Goal: Check status: Check status

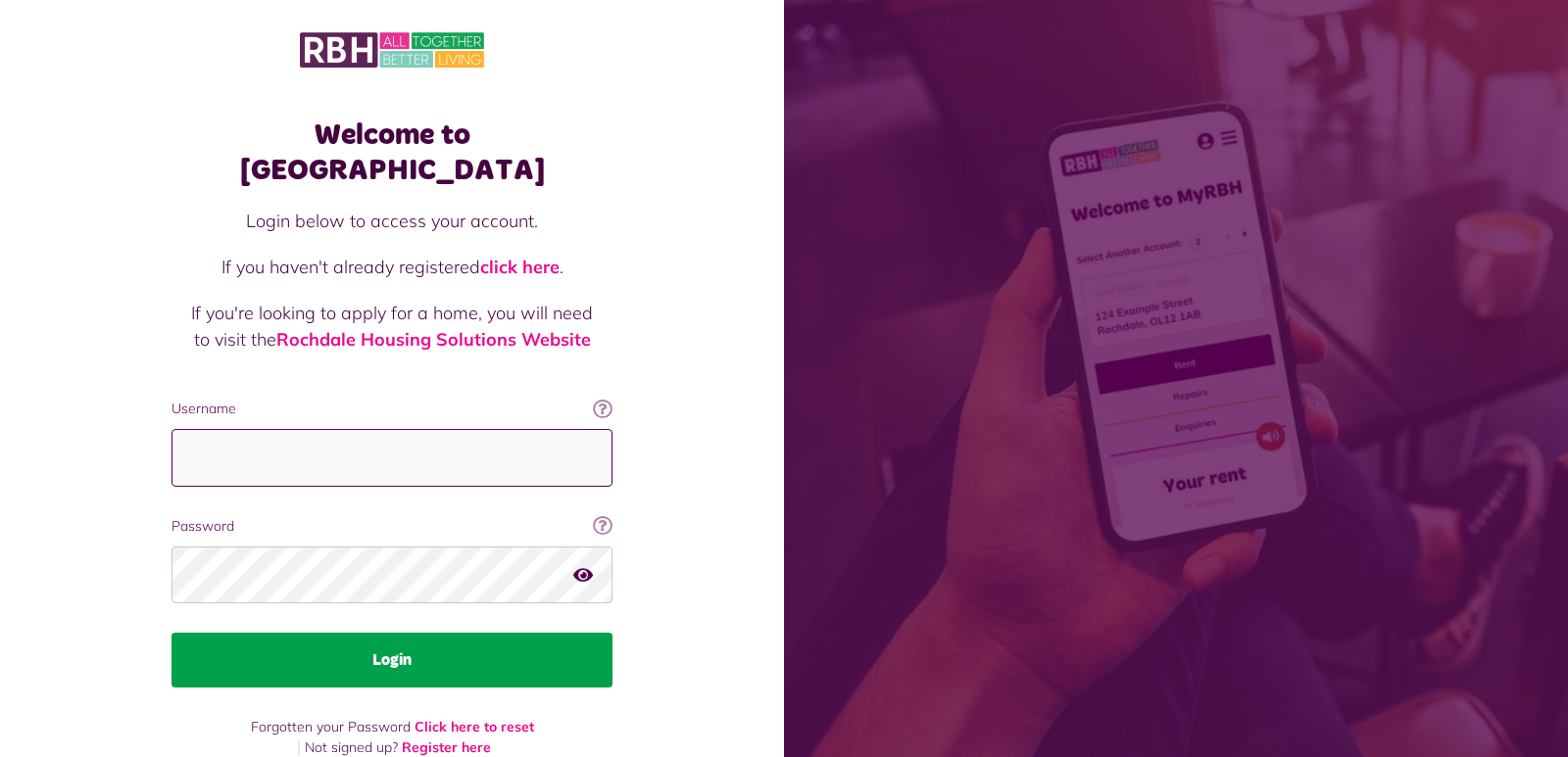
type input "**********"
click at [449, 632] on button "Login" at bounding box center [392, 660] width 441 height 55
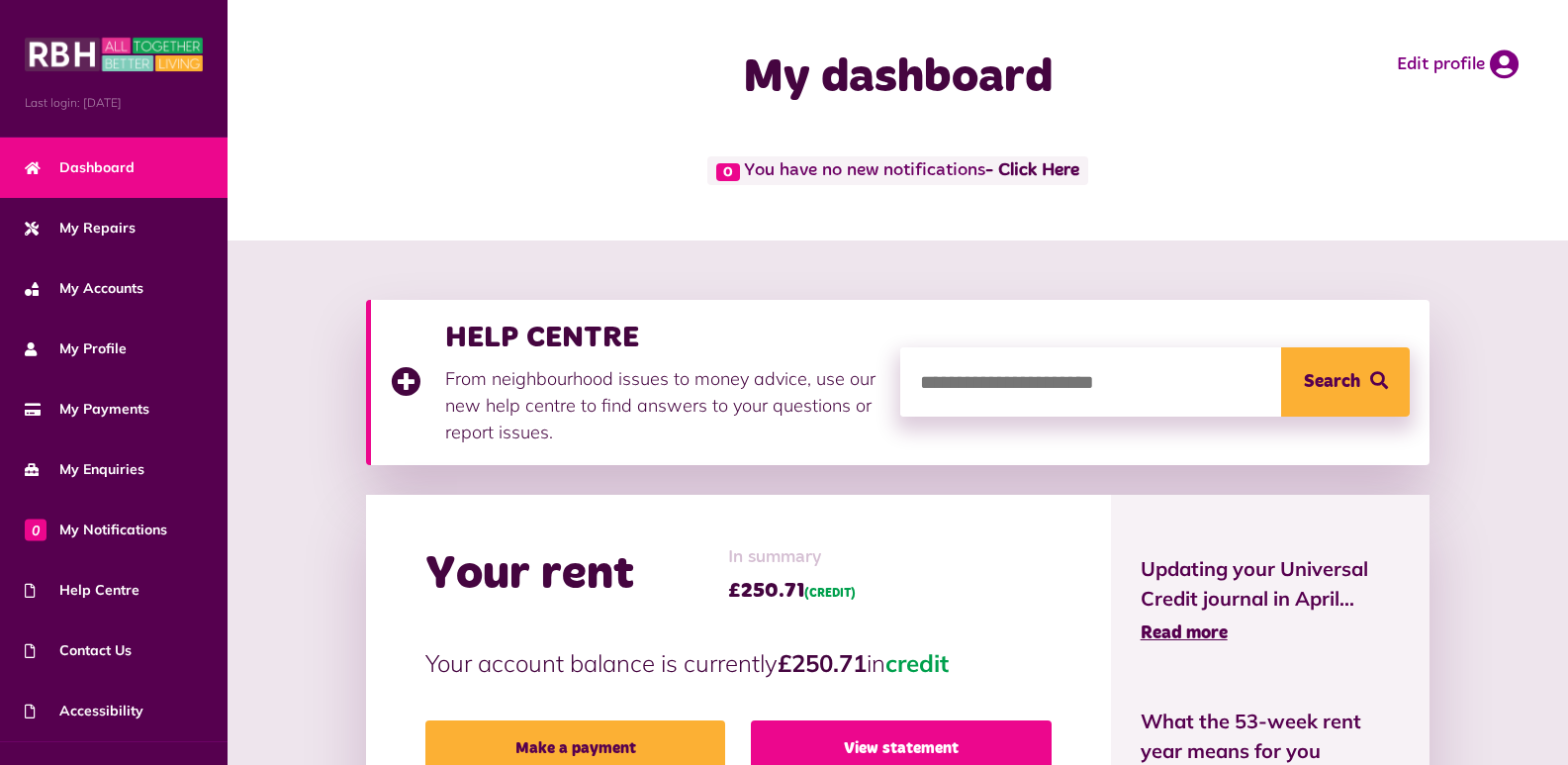
click at [809, 737] on link "View statement" at bounding box center [901, 748] width 301 height 56
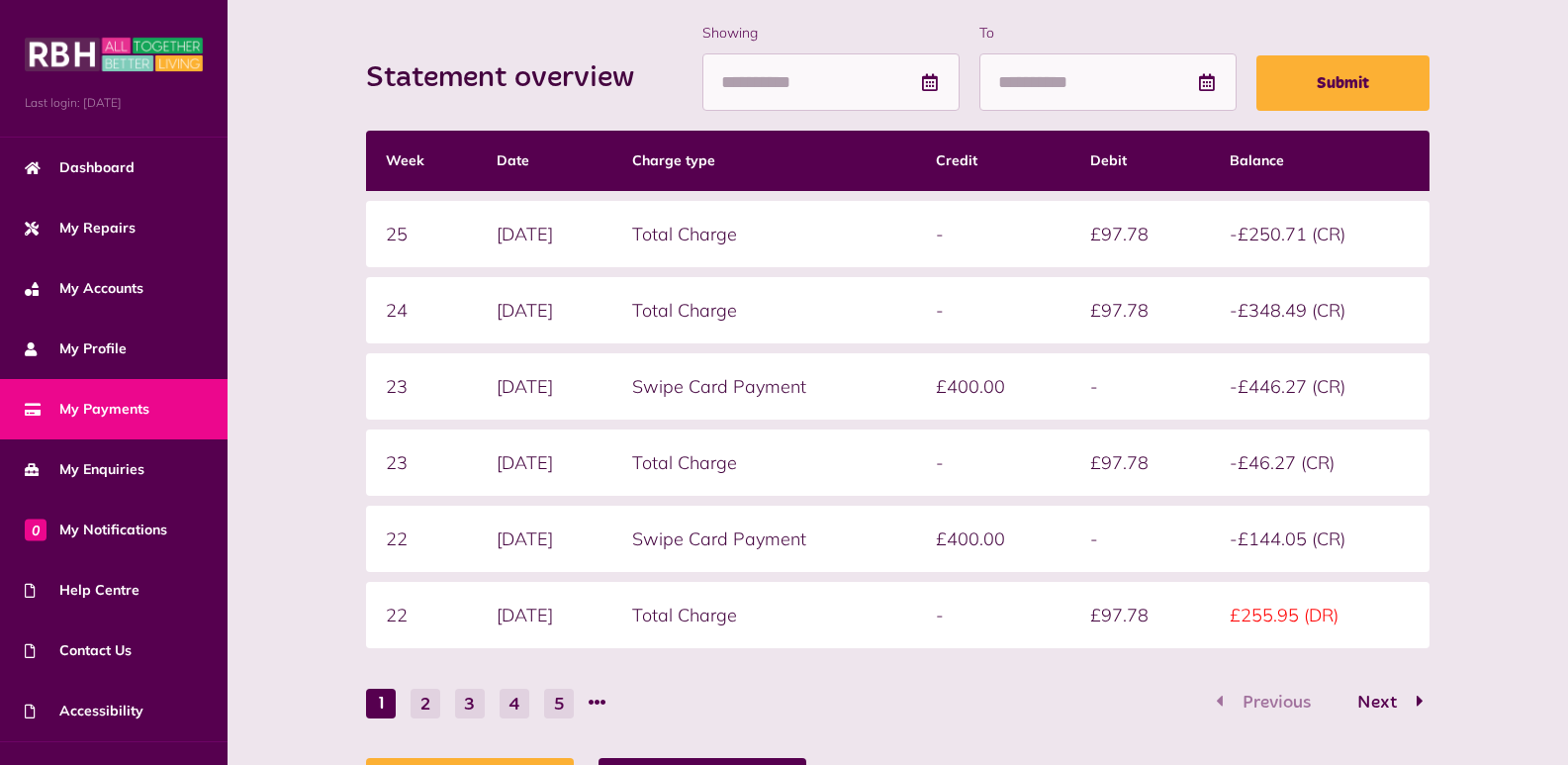
scroll to position [277, 0]
